Goal: Task Accomplishment & Management: Use online tool/utility

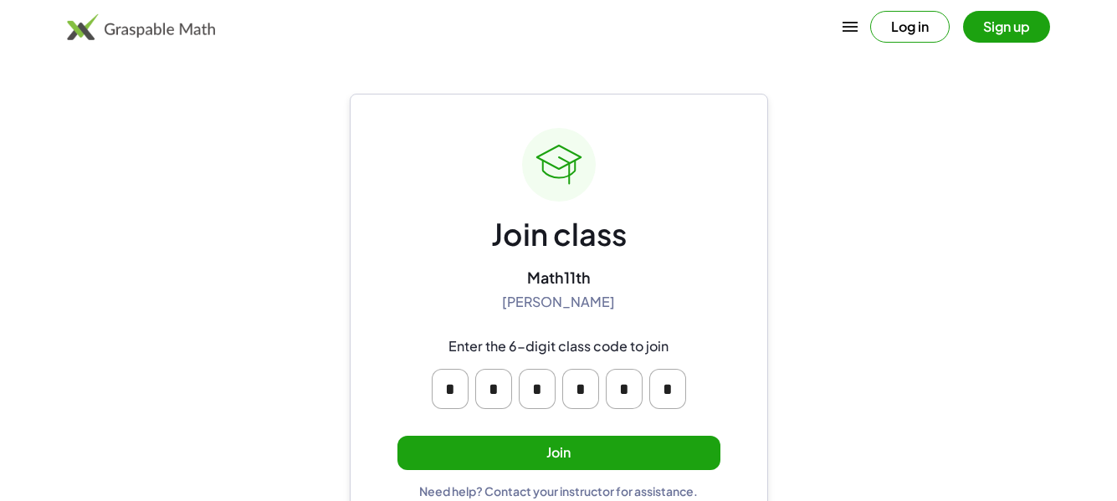
click at [557, 455] on button "Join" at bounding box center [559, 453] width 323 height 34
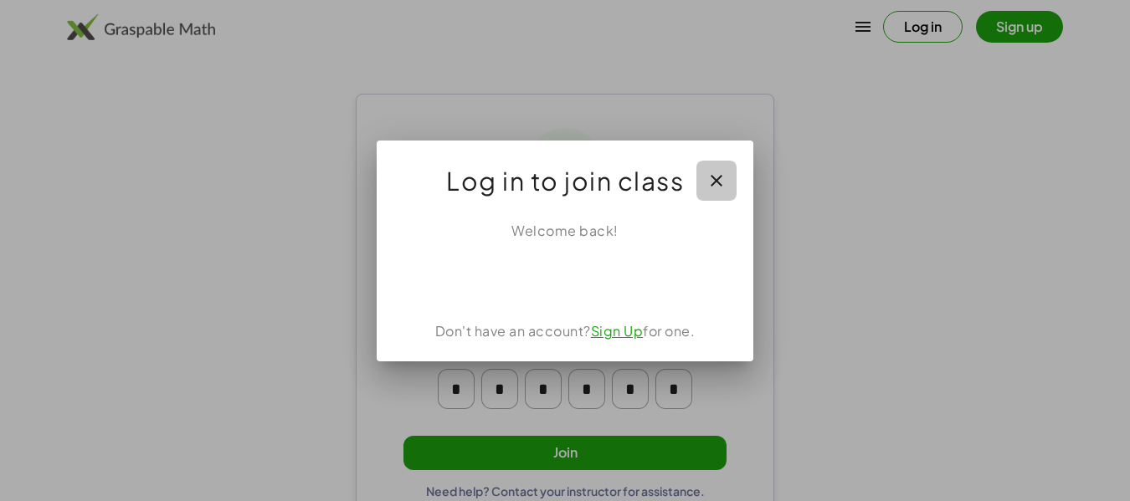
click at [713, 181] on icon "button" at bounding box center [716, 181] width 20 height 20
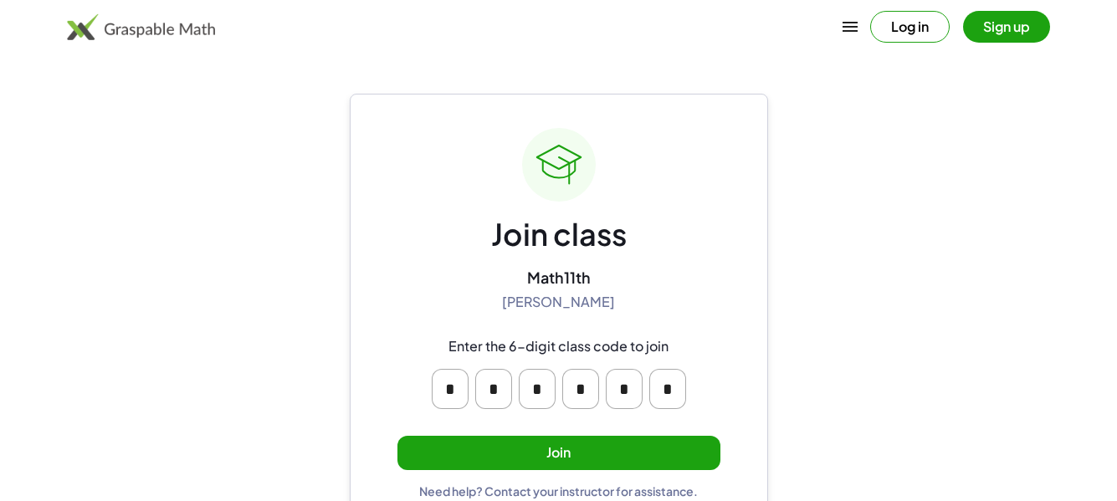
click at [551, 453] on button "Join" at bounding box center [559, 453] width 323 height 34
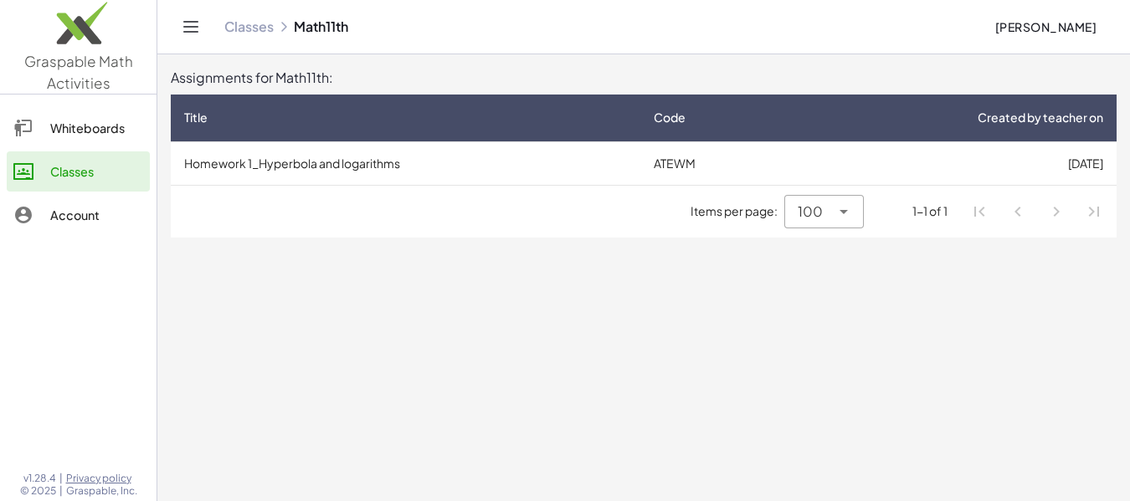
click at [314, 159] on td "Homework 1_Hyperbola and logarithms" at bounding box center [405, 163] width 469 height 44
